Goal: Task Accomplishment & Management: Use online tool/utility

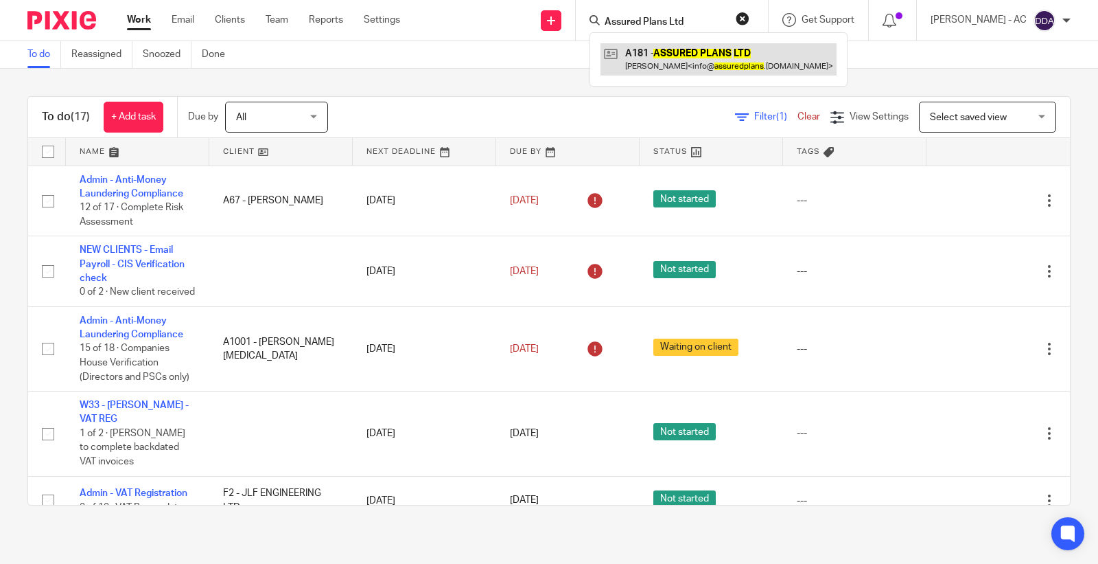
type input "Assured Plans Ltd"
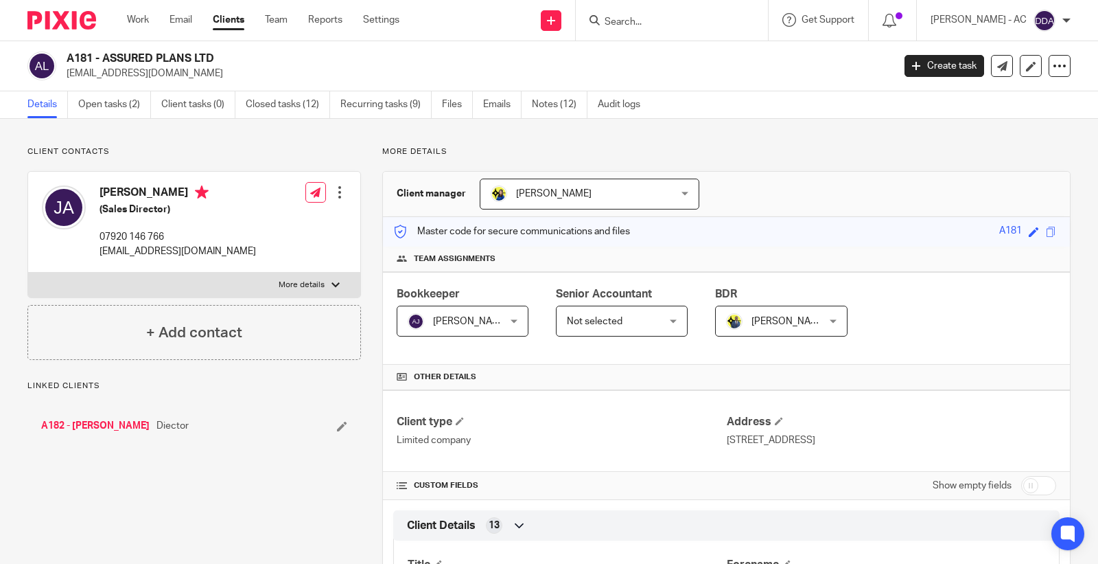
scroll to position [915, 0]
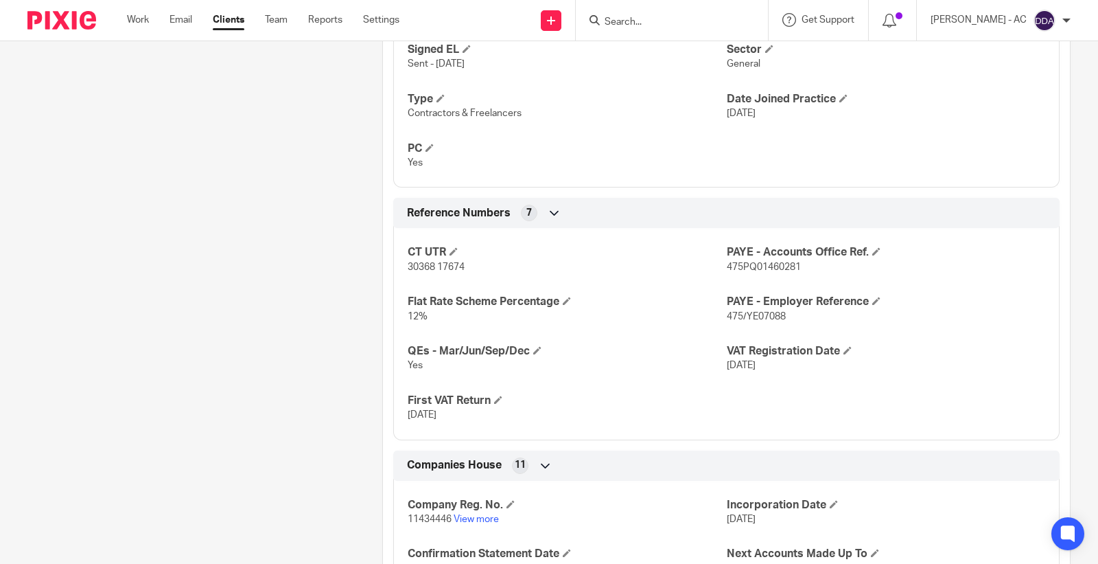
click at [417, 268] on span "30368 17674" at bounding box center [436, 267] width 57 height 10
copy p "30368 17674"
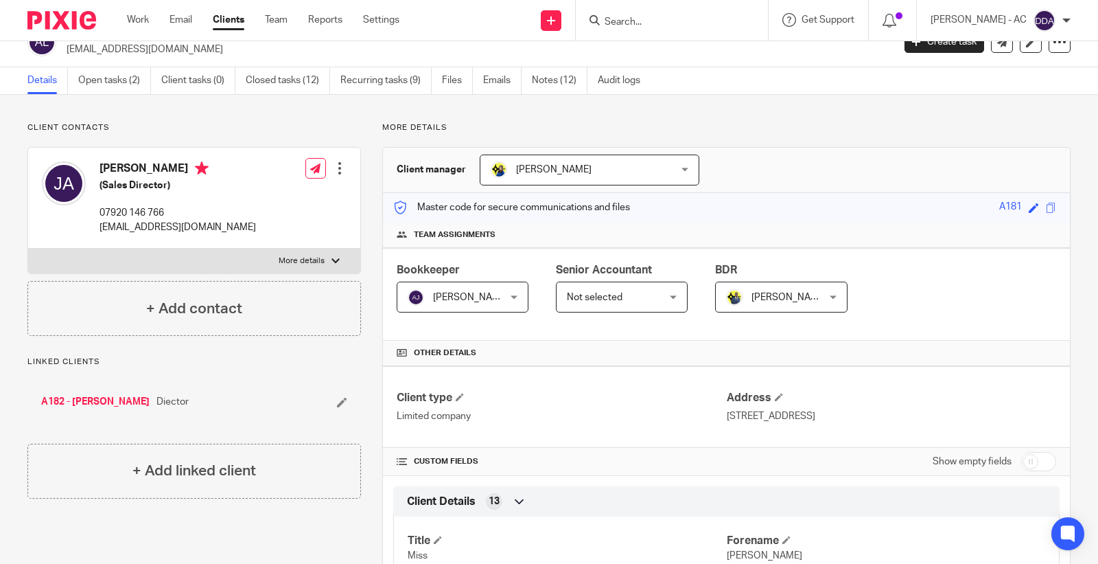
scroll to position [0, 0]
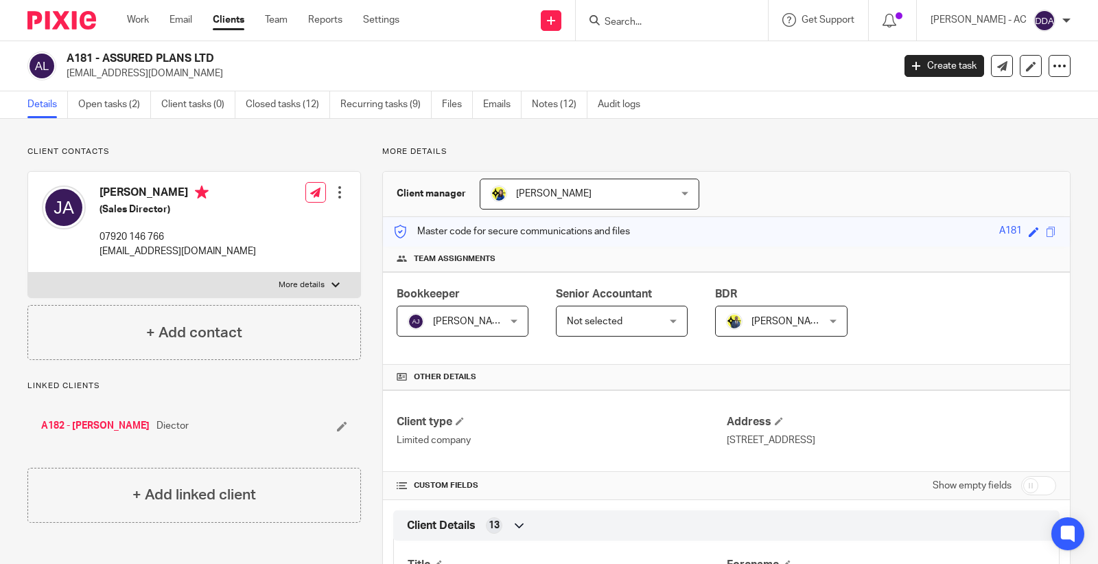
click at [115, 59] on h2 "A181 - ASSURED PLANS LTD" at bounding box center [394, 58] width 654 height 14
click at [144, 56] on h2 "A181 - ASSURED PLANS LTD" at bounding box center [394, 58] width 654 height 14
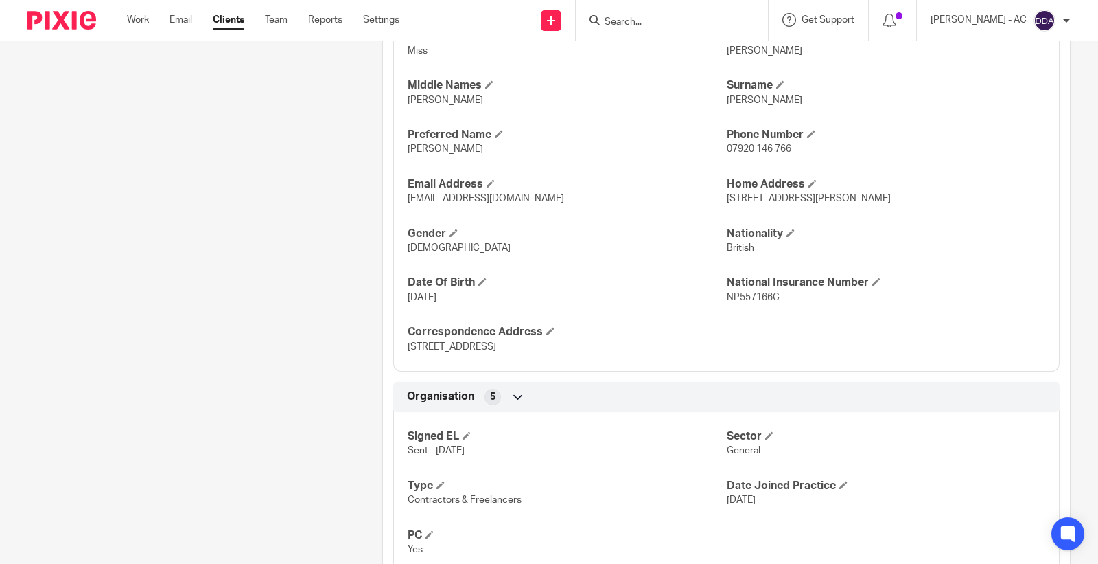
scroll to position [305, 0]
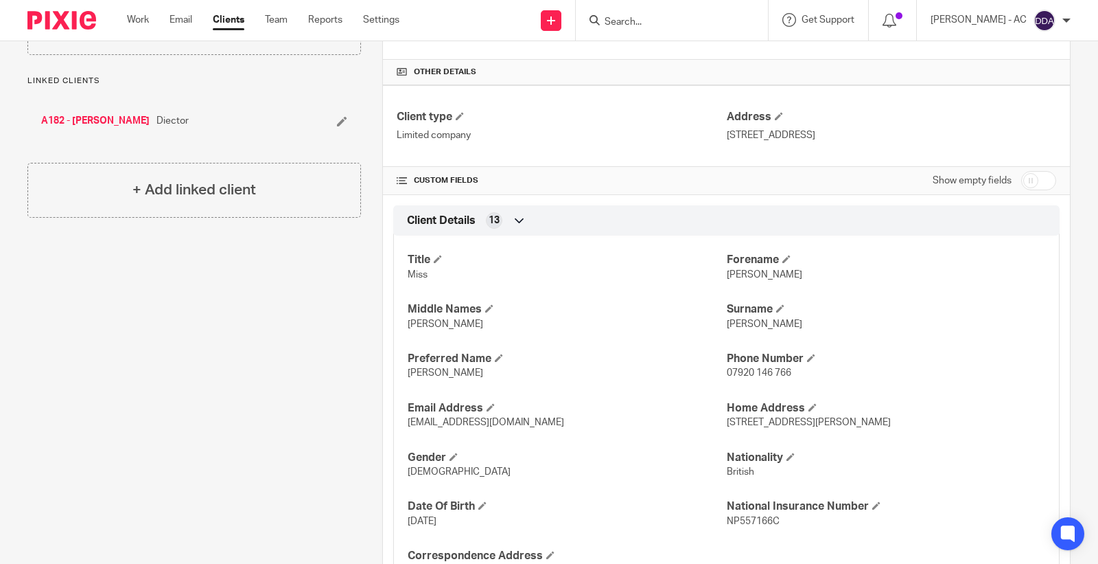
click at [1021, 179] on input "checkbox" at bounding box center [1038, 180] width 35 height 19
checkbox input "true"
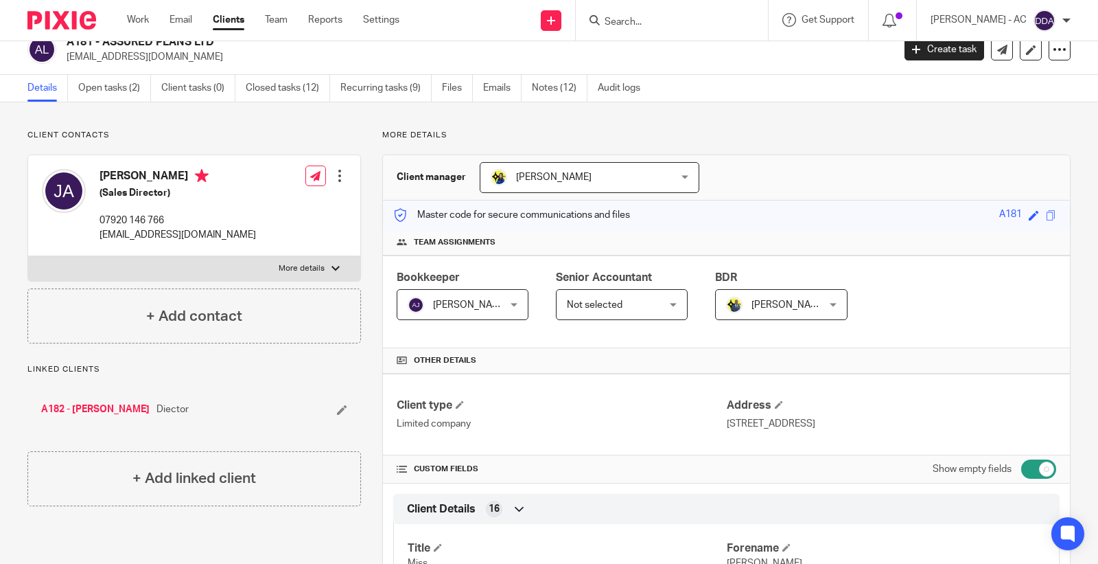
scroll to position [0, 0]
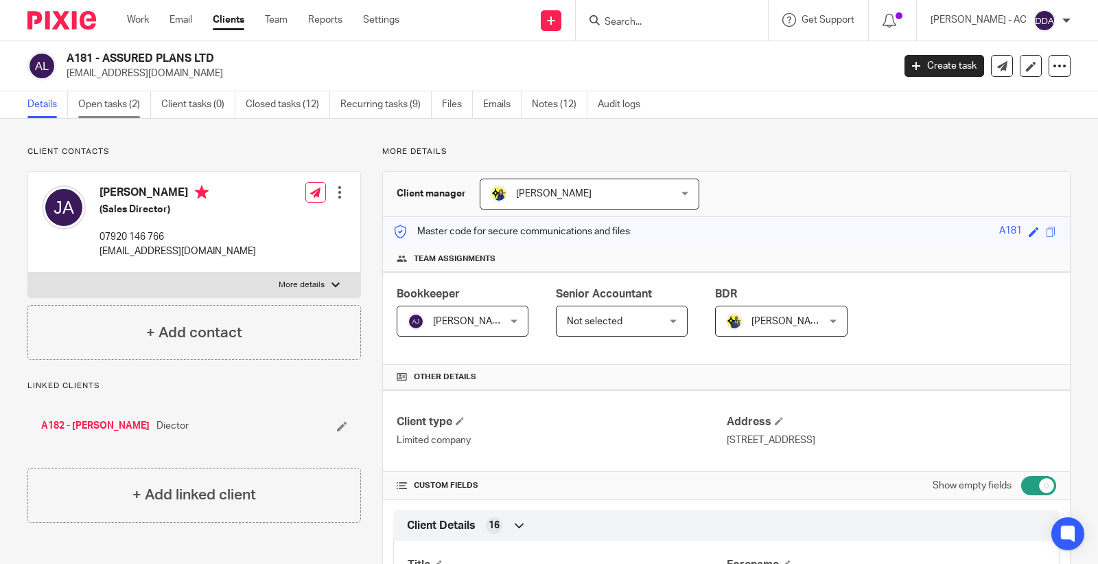
click at [128, 97] on link "Open tasks (2)" at bounding box center [114, 104] width 73 height 27
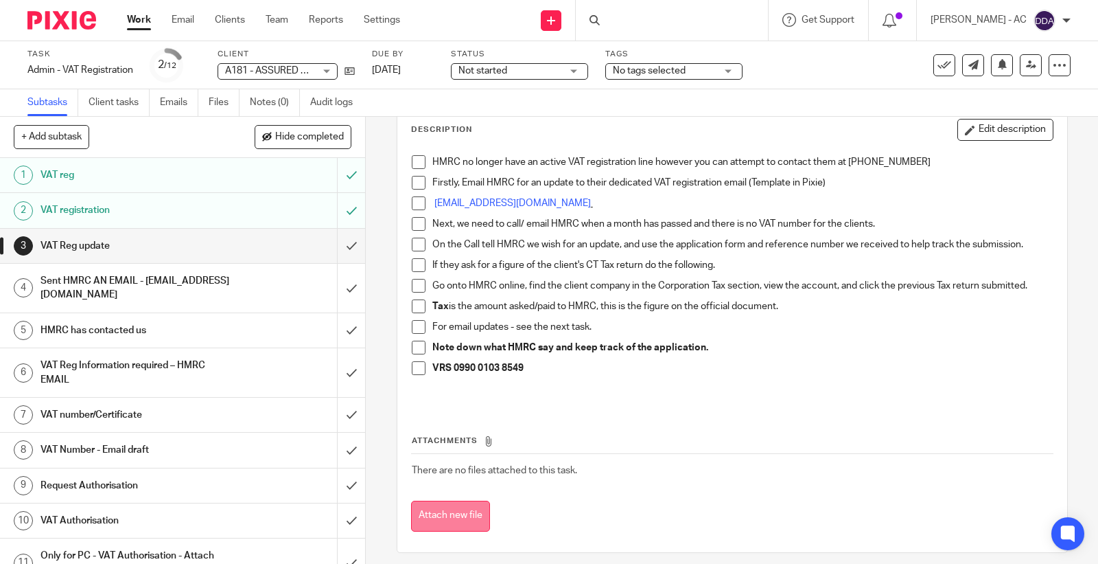
scroll to position [86, 0]
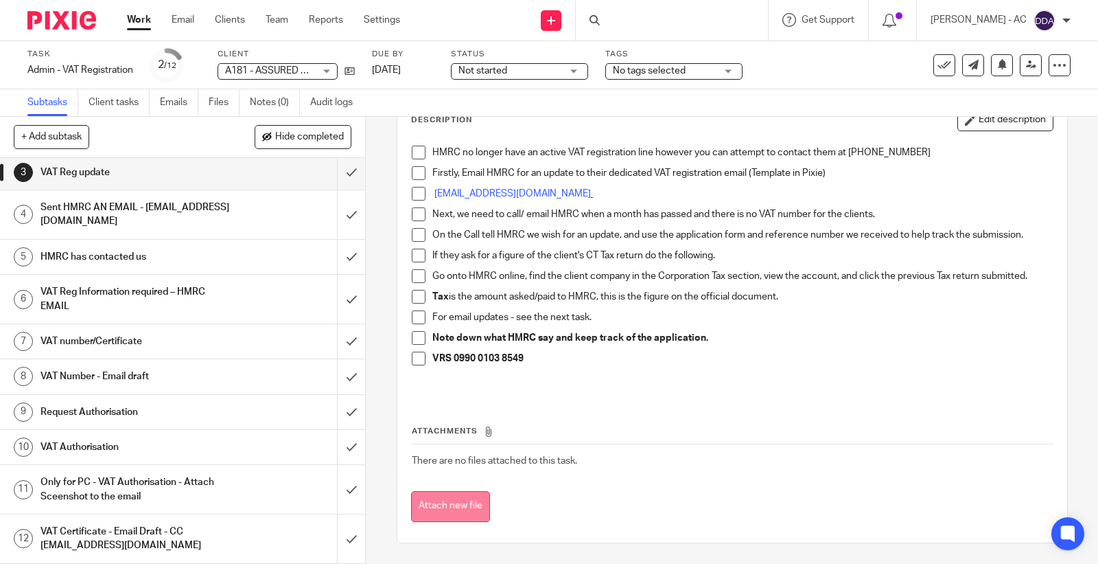
click at [447, 506] on button "Attach new file" at bounding box center [450, 506] width 79 height 31
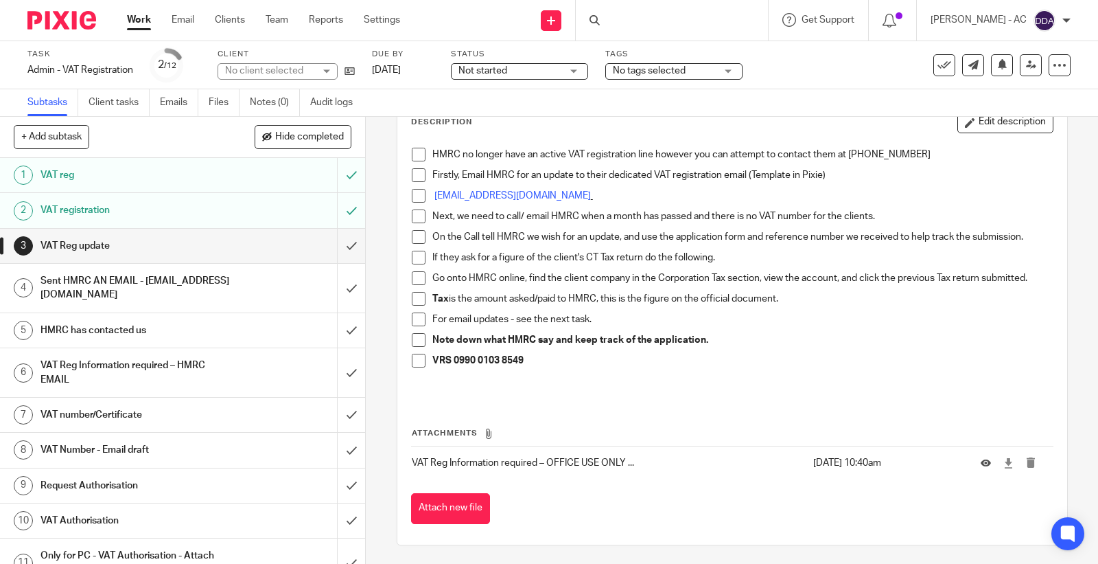
scroll to position [86, 0]
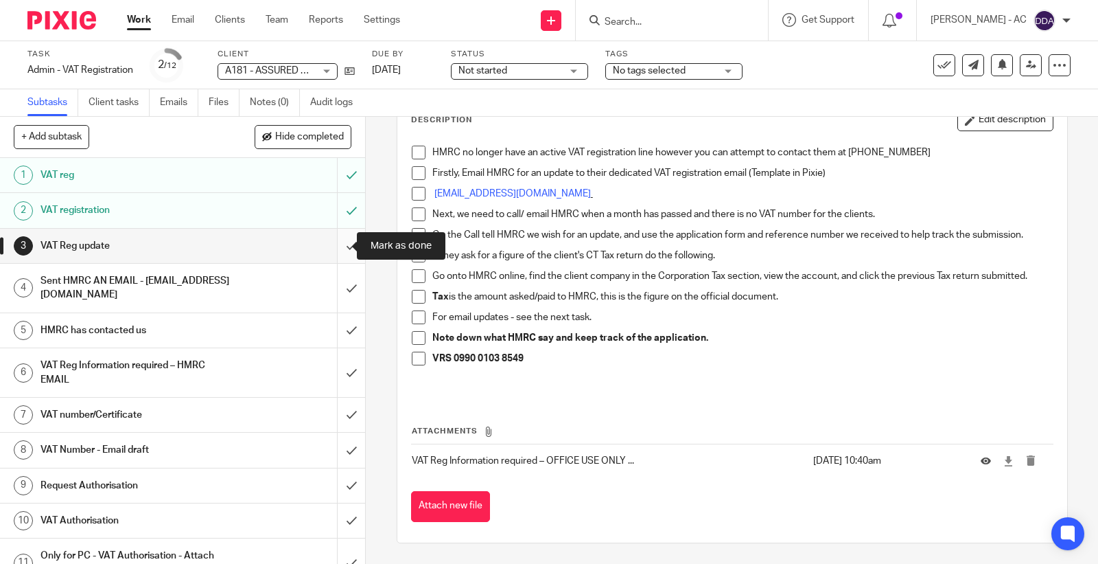
click at [333, 248] on input "submit" at bounding box center [182, 246] width 365 height 34
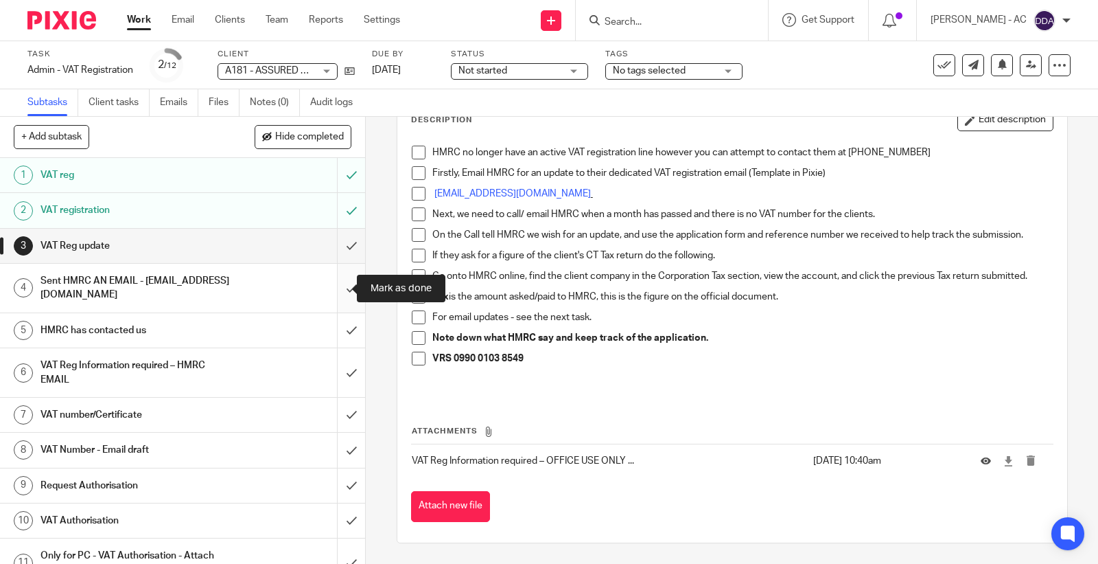
click at [341, 281] on input "submit" at bounding box center [182, 288] width 365 height 49
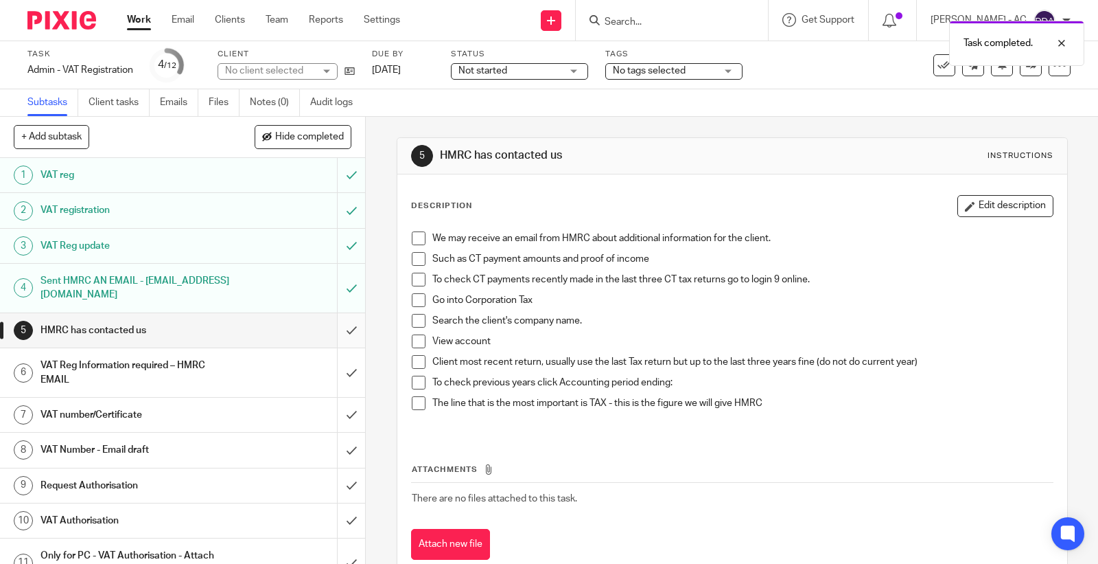
click at [336, 330] on input "submit" at bounding box center [182, 330] width 365 height 34
click at [332, 366] on input "submit" at bounding box center [182, 372] width 365 height 49
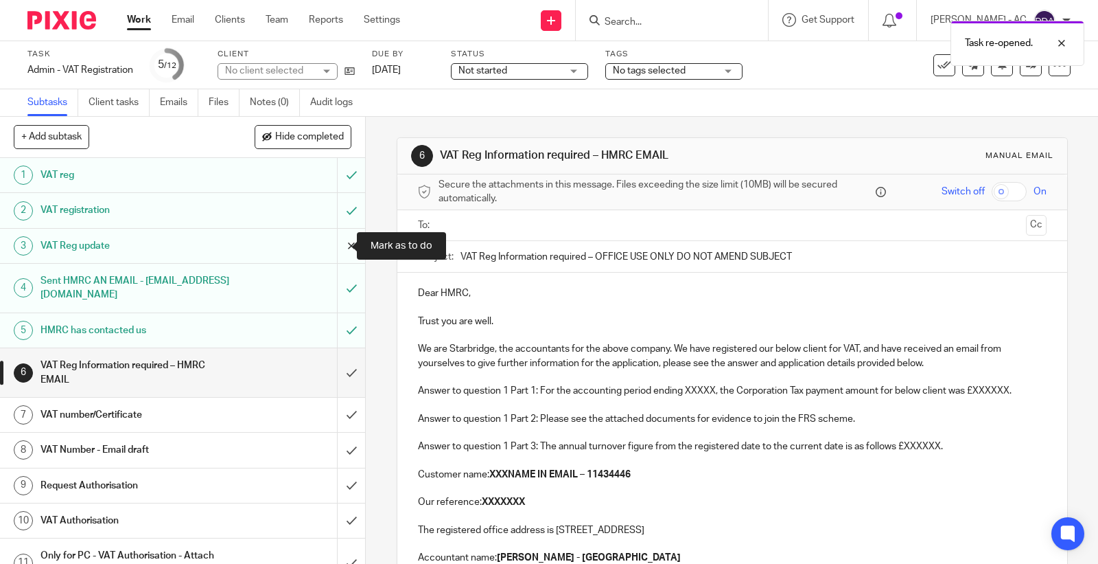
click at [332, 246] on input "submit" at bounding box center [182, 246] width 365 height 34
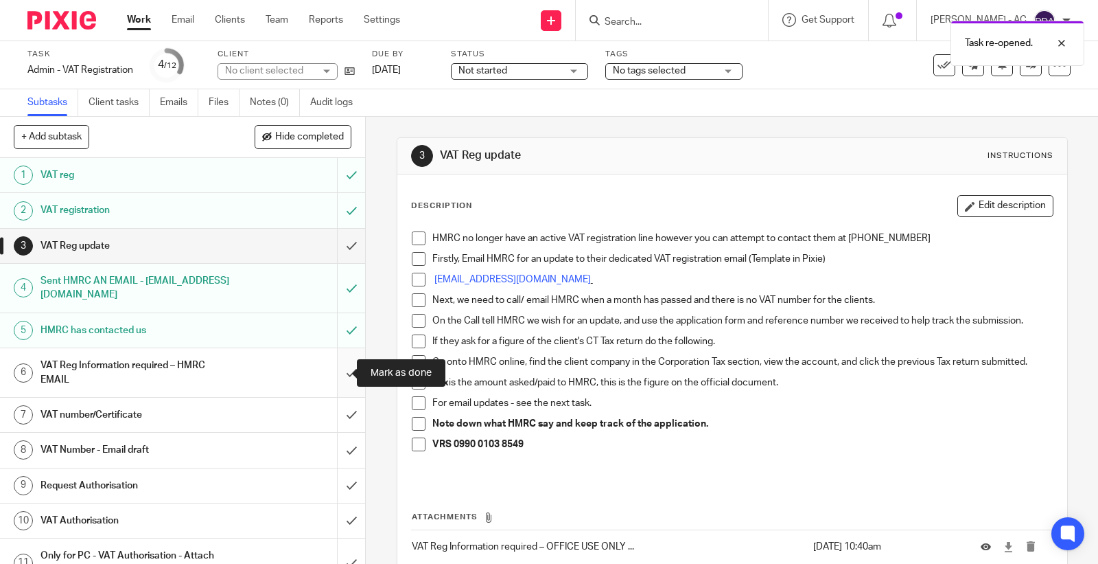
click at [334, 373] on input "submit" at bounding box center [182, 372] width 365 height 49
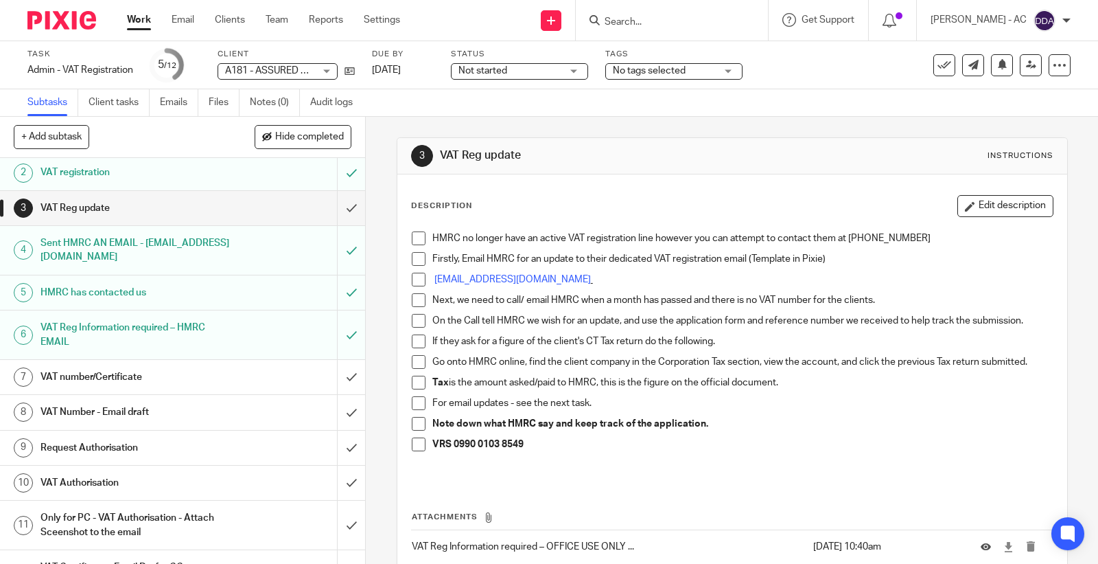
scroll to position [74, 0]
